Goal: Navigation & Orientation: Understand site structure

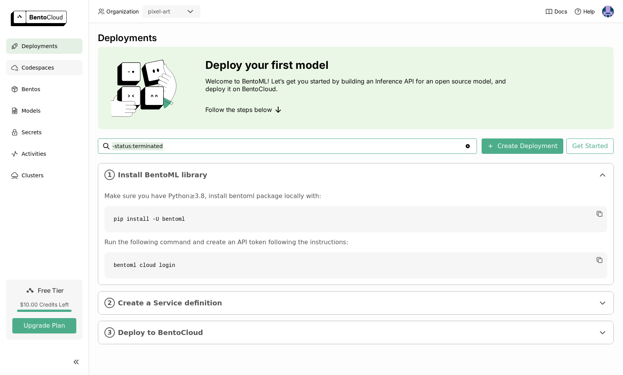
click at [63, 71] on div "Codespaces" at bounding box center [44, 67] width 76 height 15
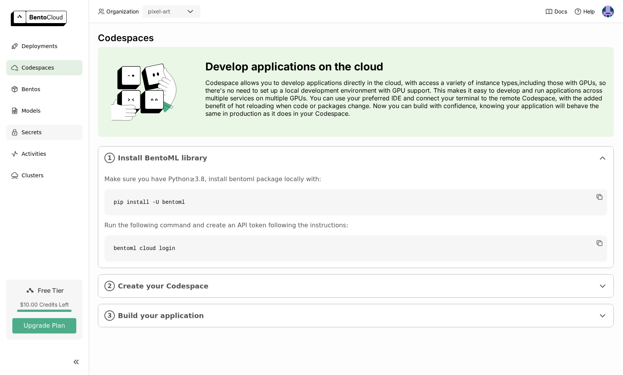
click at [49, 127] on div "Secrets" at bounding box center [44, 132] width 76 height 15
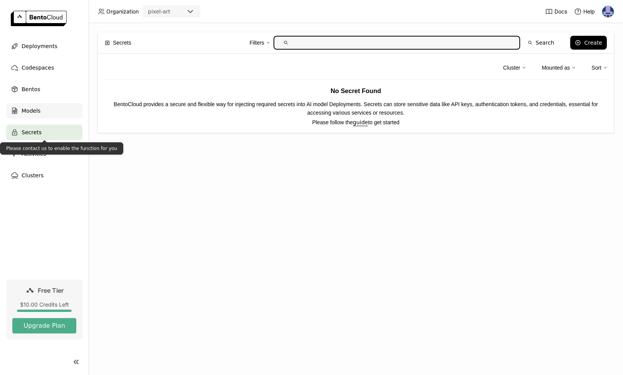
click at [49, 111] on div "Models" at bounding box center [44, 110] width 76 height 15
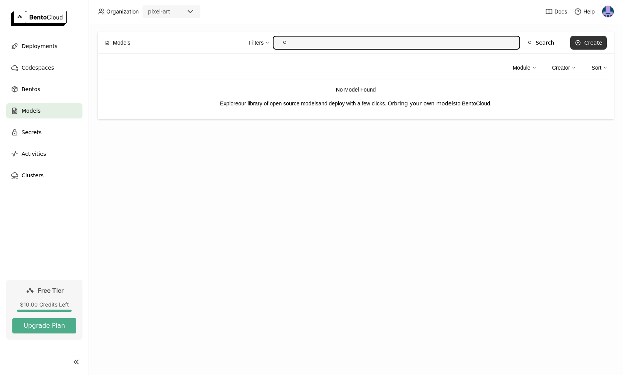
click at [591, 44] on div "Create" at bounding box center [593, 43] width 18 height 6
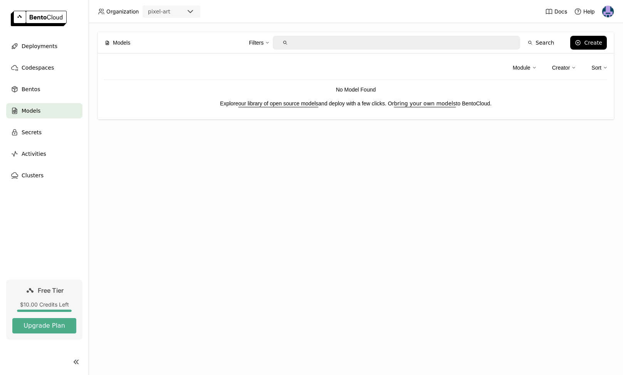
click at [377, 127] on div "Create Model 1. Follow to BentoML quickstart guide to create your first Model. …" at bounding box center [311, 187] width 623 height 375
click at [68, 149] on div "Activities" at bounding box center [44, 153] width 76 height 15
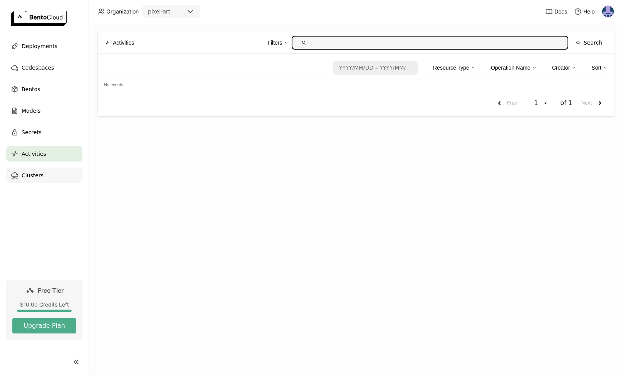
click at [59, 175] on div "Clusters" at bounding box center [44, 175] width 76 height 15
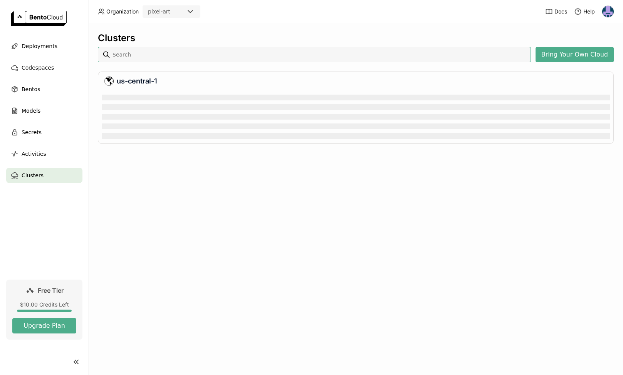
scroll to position [50, 508]
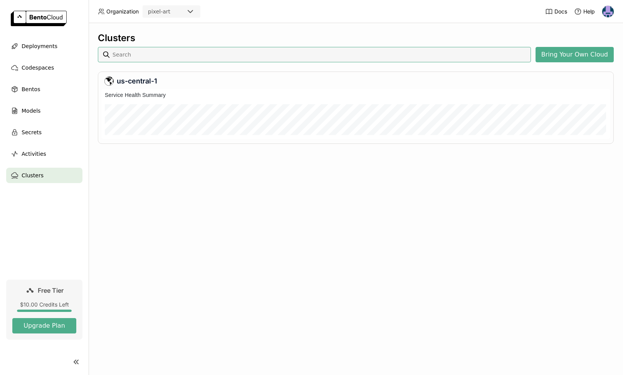
click at [283, 91] on div "Service Health Summary" at bounding box center [356, 95] width 508 height 12
click at [53, 152] on div "Activities" at bounding box center [44, 153] width 76 height 15
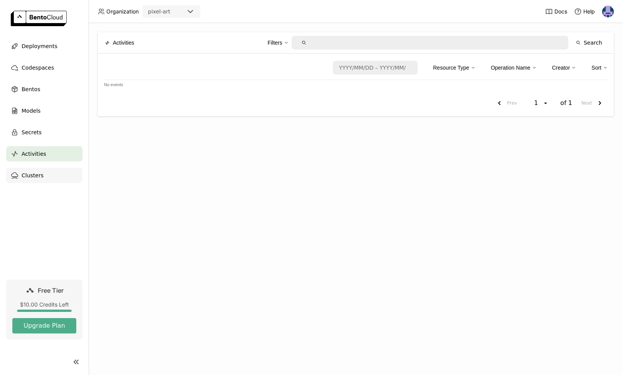
click at [56, 172] on div "Clusters" at bounding box center [44, 175] width 76 height 15
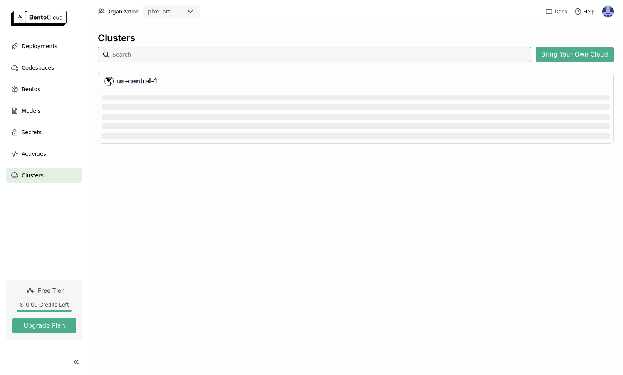
scroll to position [50, 508]
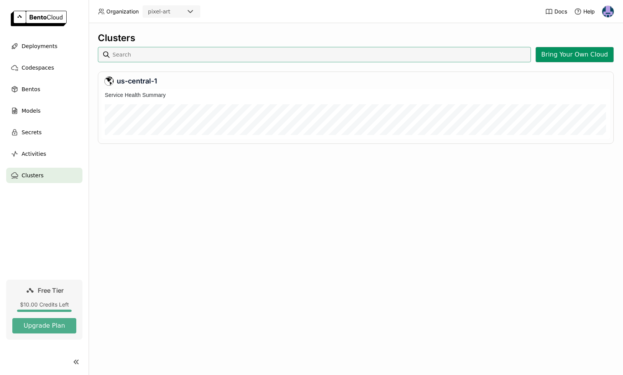
click at [559, 51] on button "Bring Your Own Cloud" at bounding box center [574, 54] width 78 height 15
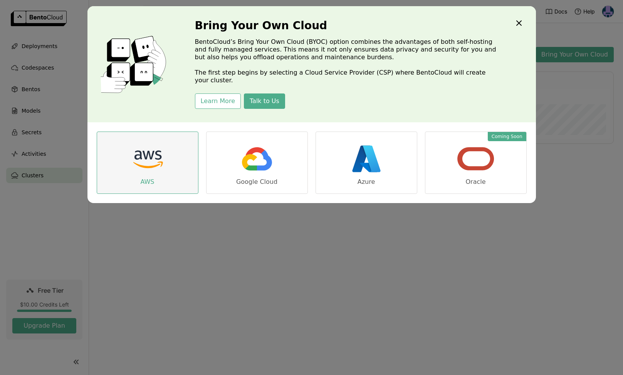
click at [185, 172] on link "AWS" at bounding box center [148, 163] width 102 height 62
